Goal: Information Seeking & Learning: Learn about a topic

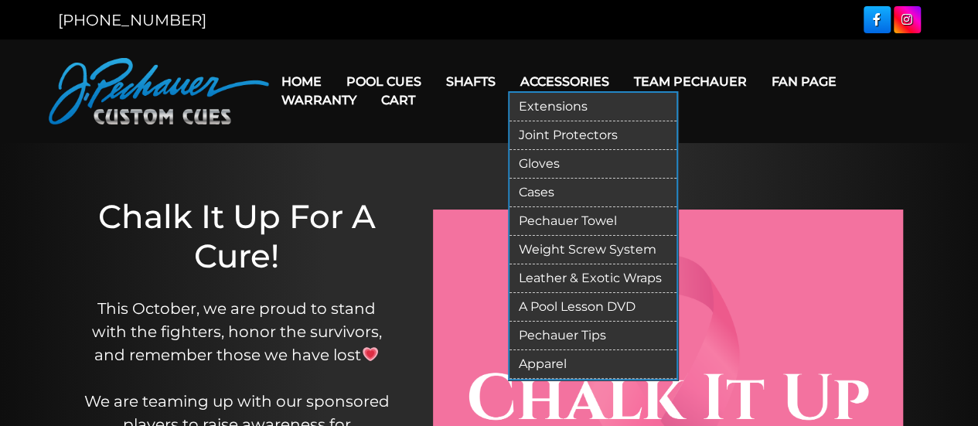
click at [588, 243] on link "Weight Screw System" at bounding box center [593, 250] width 167 height 29
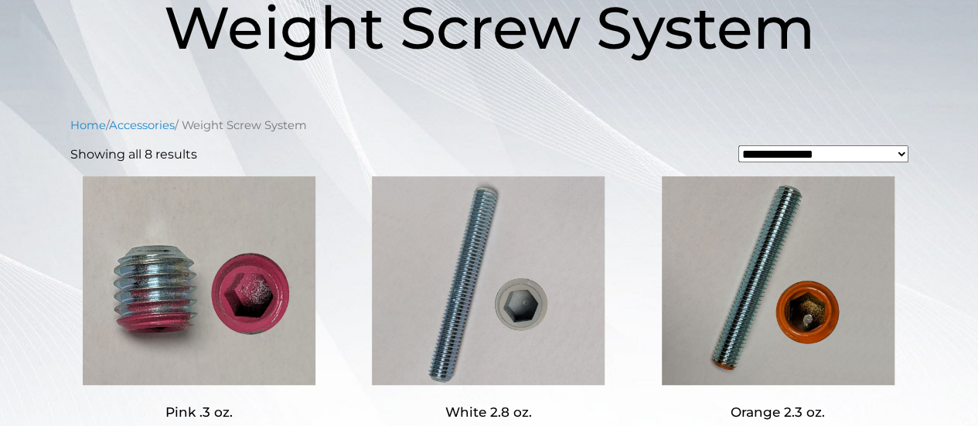
scroll to position [236, 0]
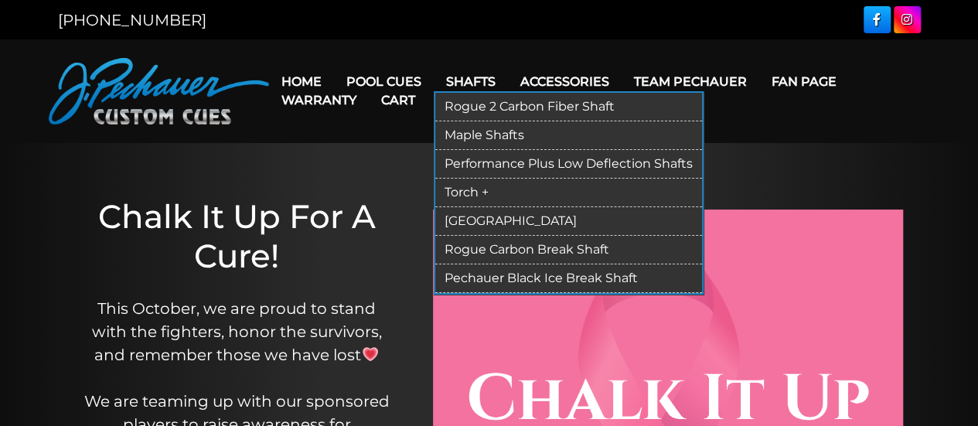
click at [527, 240] on link "Rogue Carbon Break Shaft" at bounding box center [568, 250] width 267 height 29
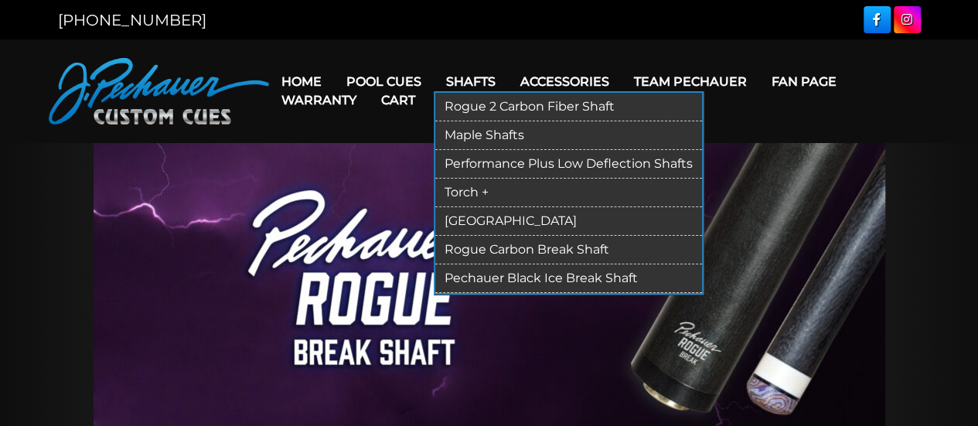
click at [532, 107] on link "Rogue 2 Carbon Fiber Shaft" at bounding box center [568, 107] width 267 height 29
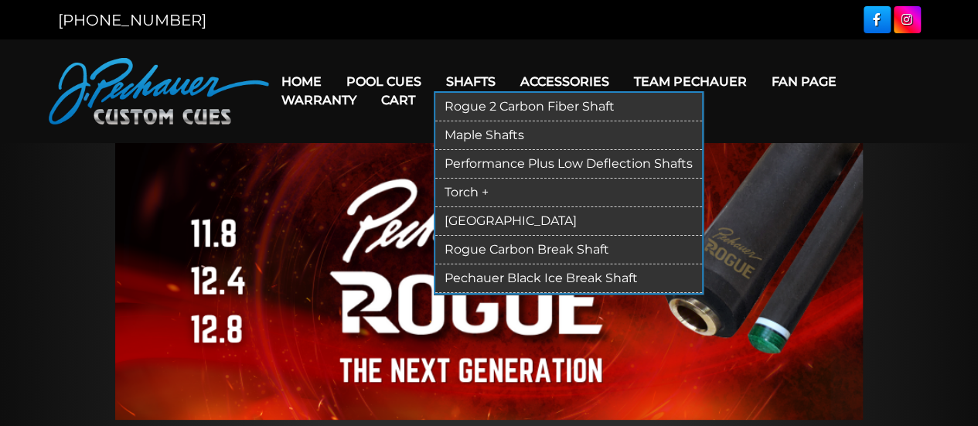
click at [512, 135] on link "Maple Shafts" at bounding box center [568, 135] width 267 height 29
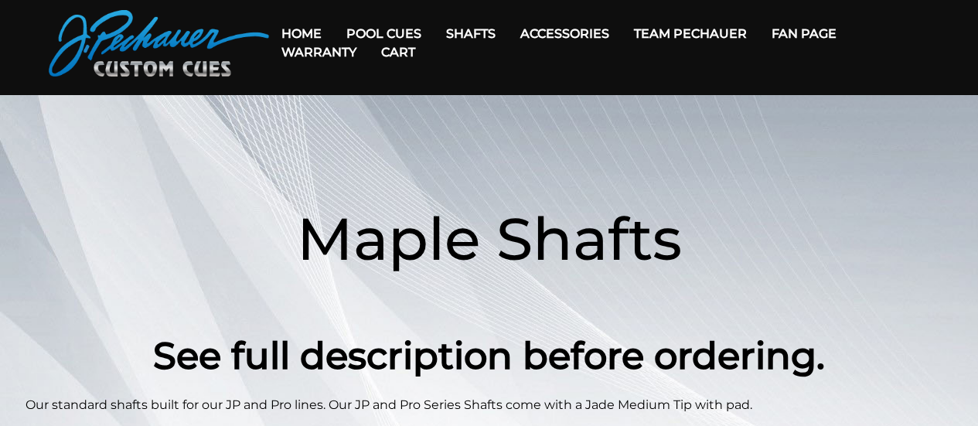
scroll to position [46, 0]
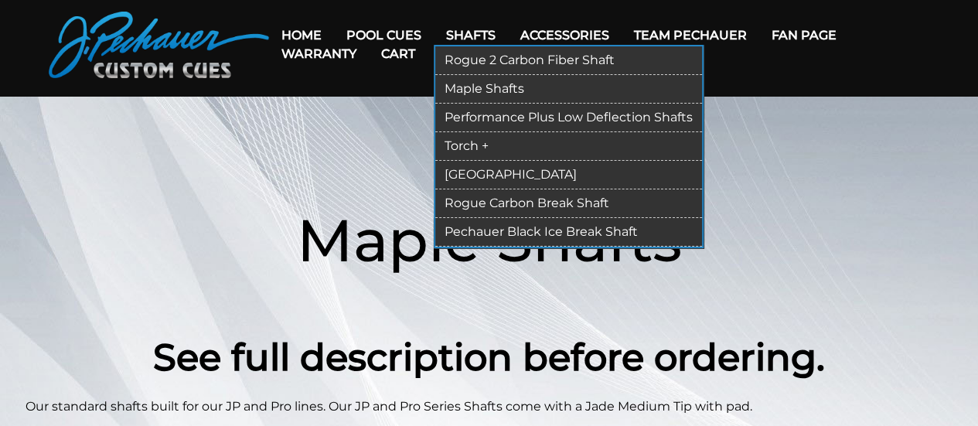
click at [465, 166] on link "[GEOGRAPHIC_DATA]" at bounding box center [568, 175] width 267 height 29
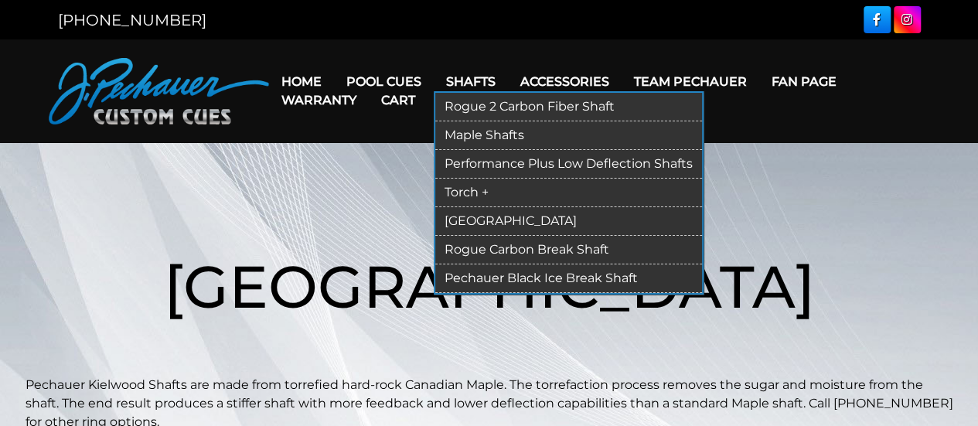
click at [489, 131] on link "Maple Shafts" at bounding box center [568, 135] width 267 height 29
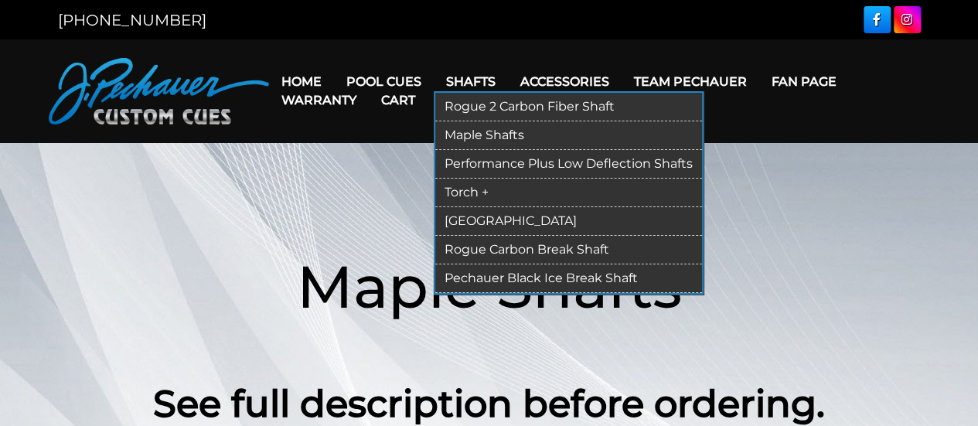
click at [513, 271] on link "Pechauer Black Ice Break Shaft" at bounding box center [568, 278] width 267 height 29
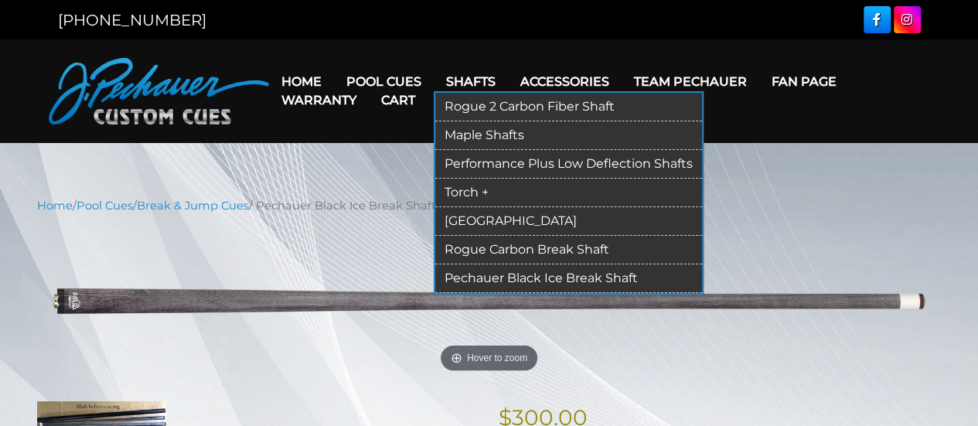
click at [472, 98] on link "Rogue 2 Carbon Fiber Shaft" at bounding box center [568, 107] width 267 height 29
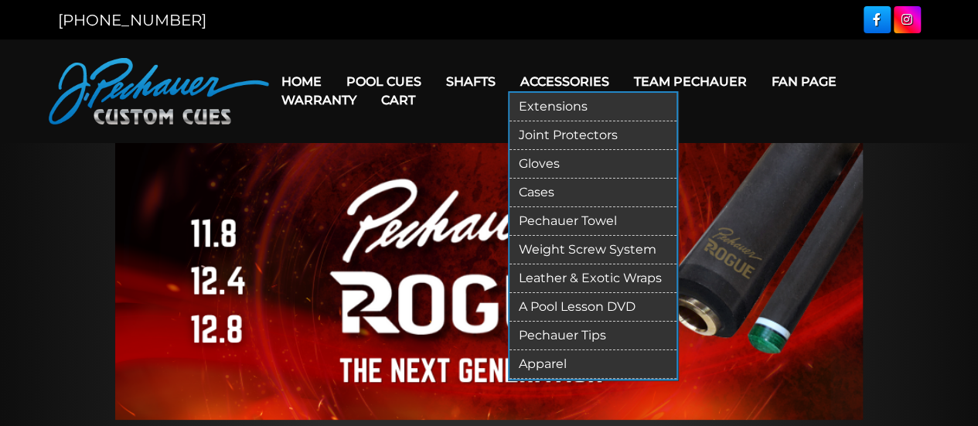
click at [560, 220] on link "Pechauer Towel" at bounding box center [593, 221] width 167 height 29
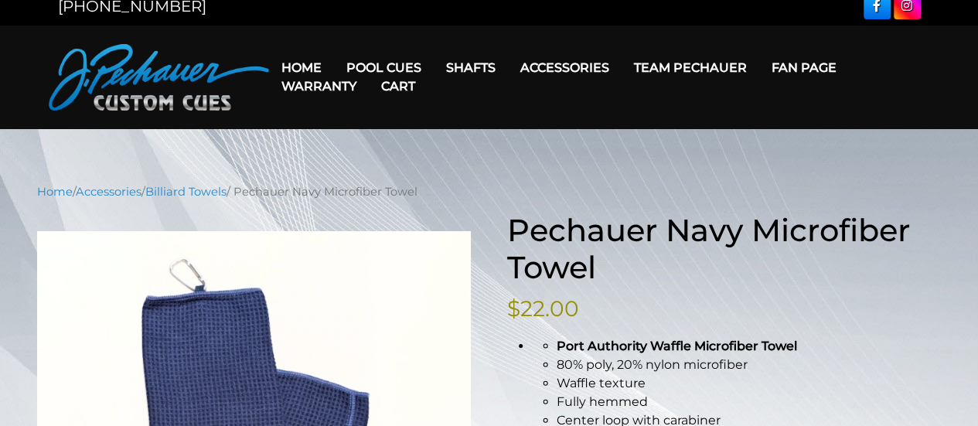
scroll to position [12, 0]
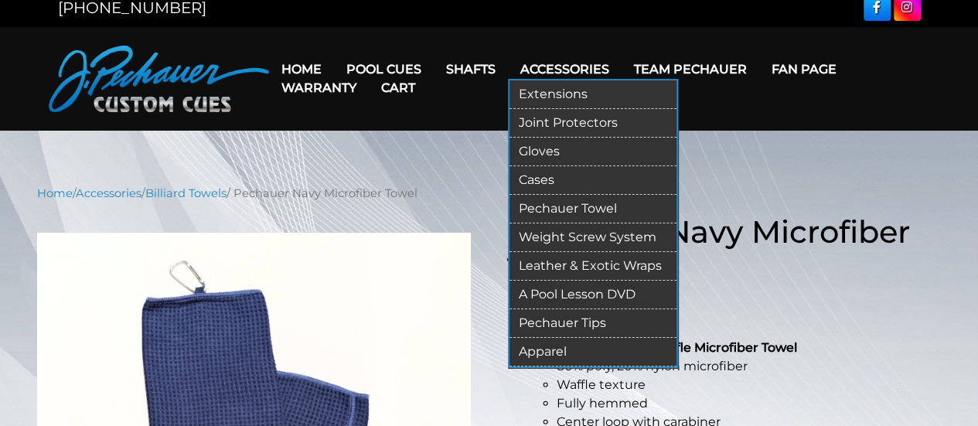
click at [596, 264] on link "Leather & Exotic Wraps" at bounding box center [593, 266] width 167 height 29
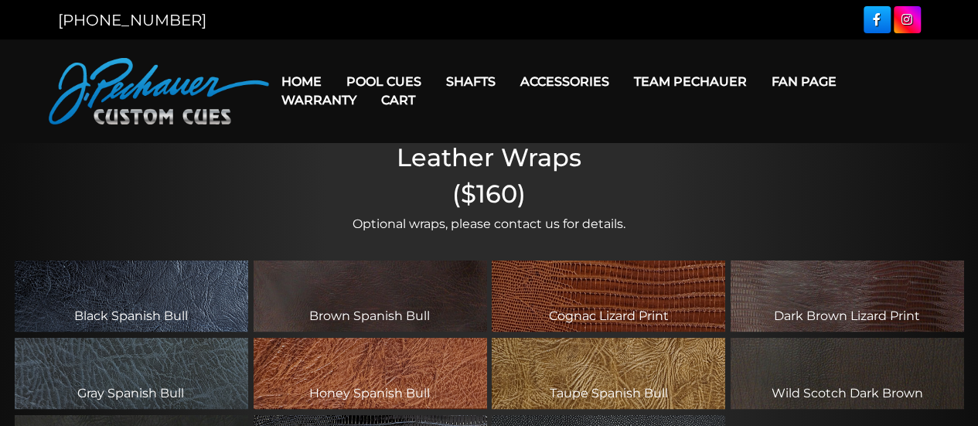
click at [683, 77] on link "Team Pechauer" at bounding box center [691, 81] width 138 height 39
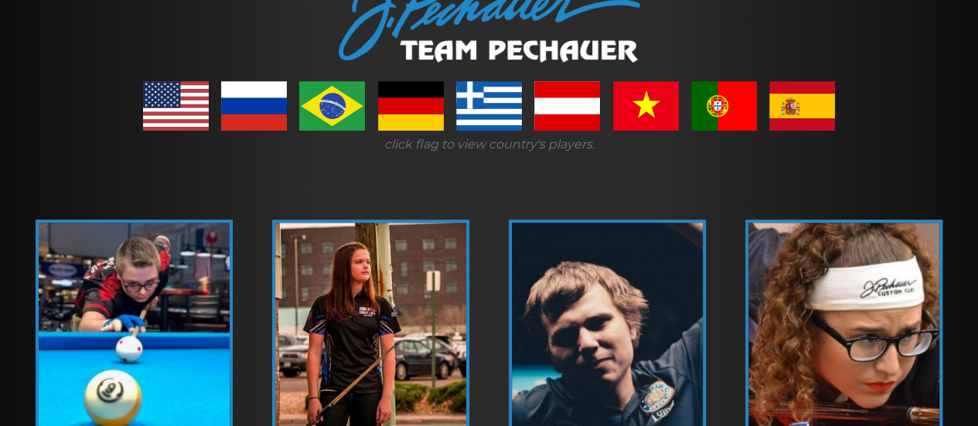
scroll to position [238, 0]
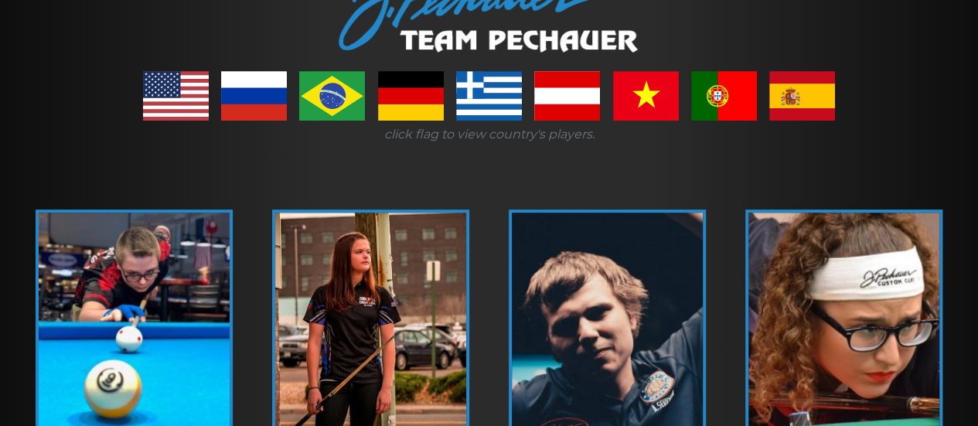
click at [162, 98] on link at bounding box center [176, 95] width 66 height 49
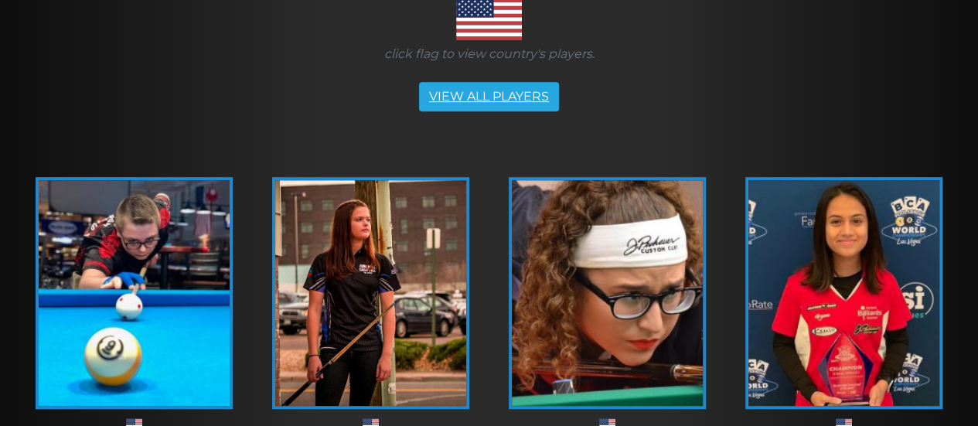
scroll to position [319, 0]
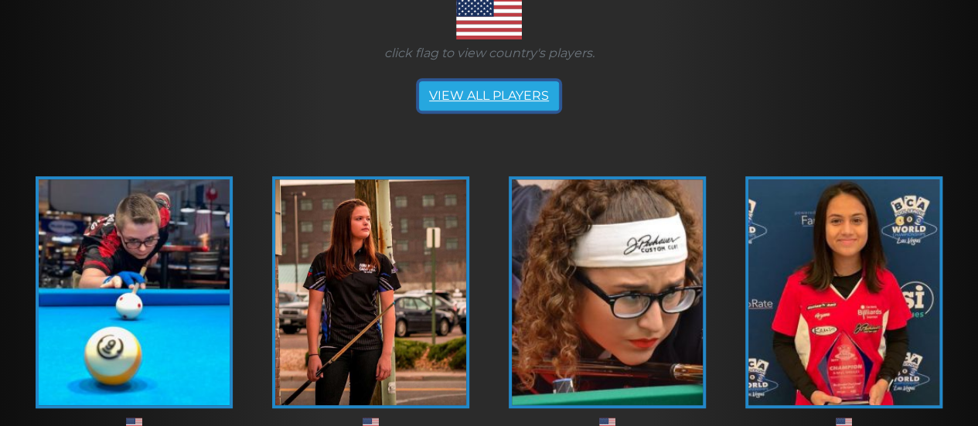
click at [473, 97] on link "VIEW ALL PLAYERS" at bounding box center [489, 95] width 140 height 29
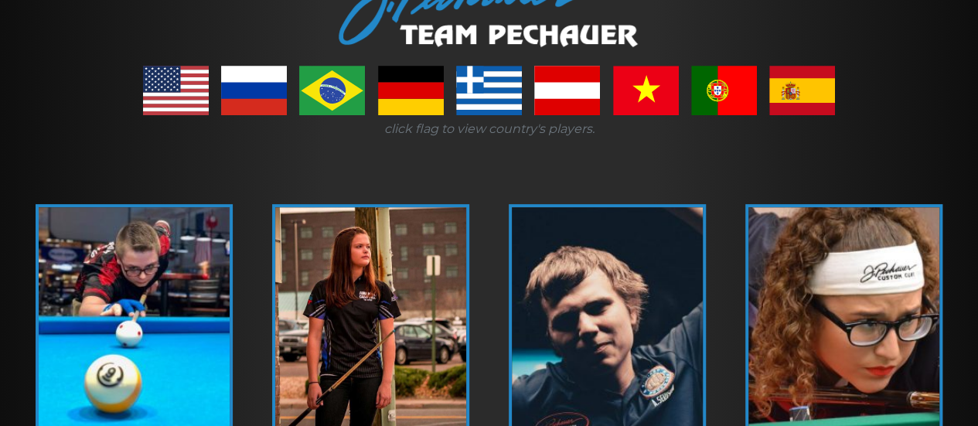
scroll to position [241, 0]
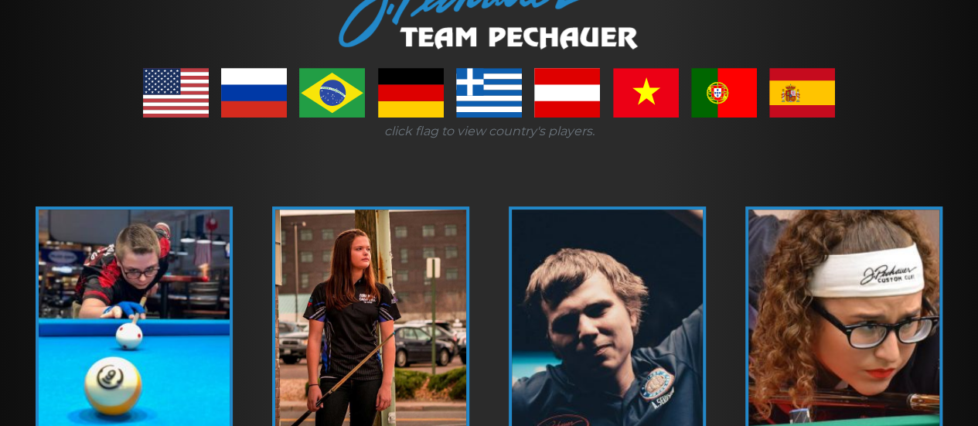
click at [158, 87] on link at bounding box center [176, 92] width 66 height 49
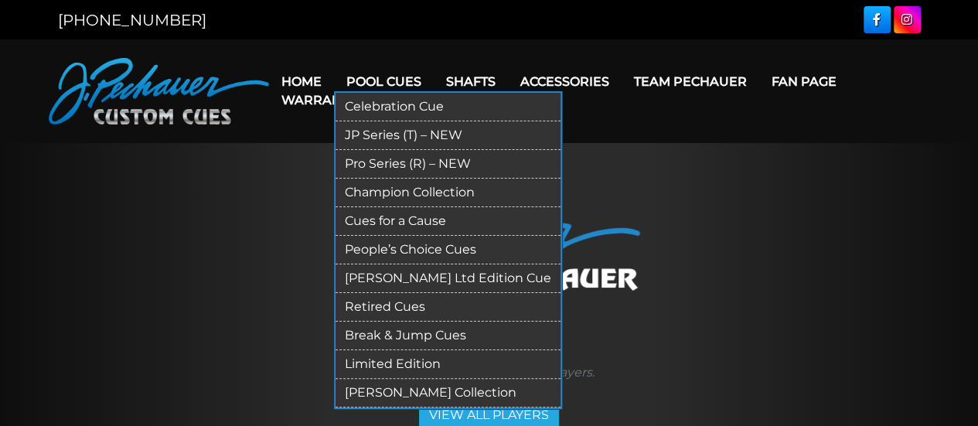
click at [418, 162] on link "Pro Series (R) – NEW" at bounding box center [448, 164] width 225 height 29
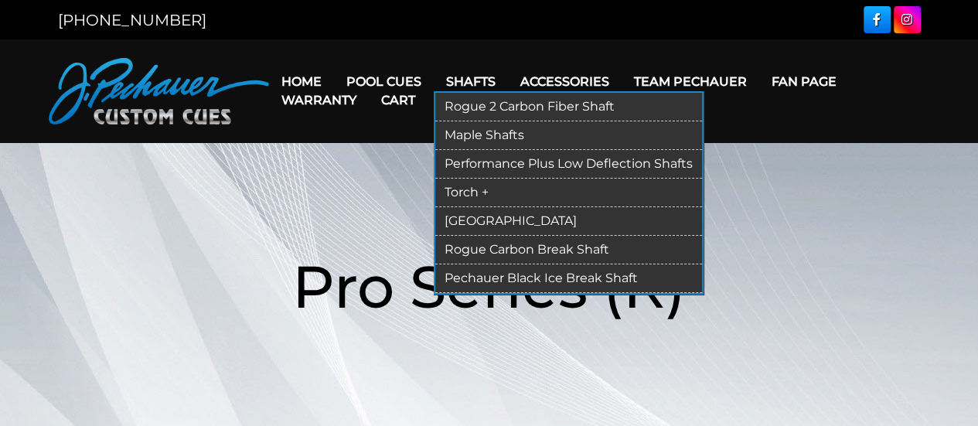
click at [514, 101] on link "Rogue 2 Carbon Fiber Shaft" at bounding box center [568, 107] width 267 height 29
